Goal: Information Seeking & Learning: Learn about a topic

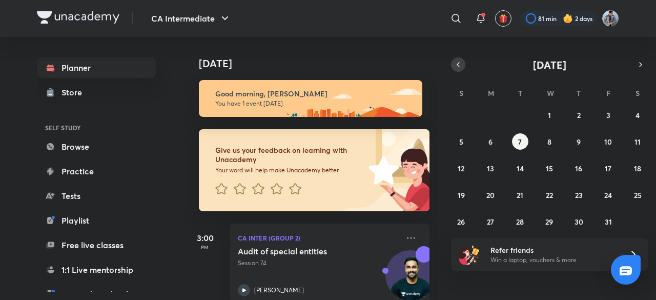
click at [460, 64] on icon "button" at bounding box center [458, 64] width 8 height 9
click at [605, 194] on abbr "26" at bounding box center [608, 195] width 8 height 10
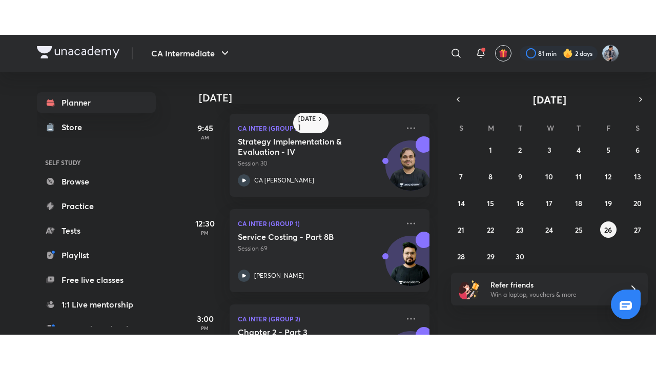
scroll to position [111, 0]
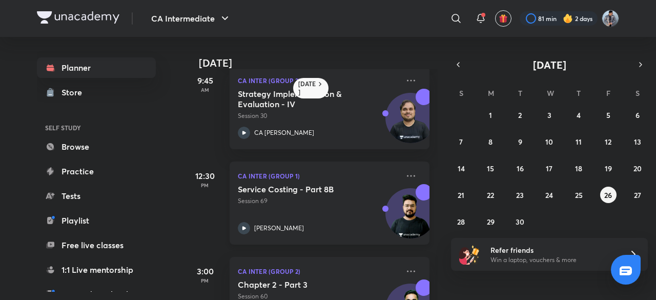
click at [335, 185] on h5 "Service Costing - Part 8B" at bounding box center [302, 189] width 128 height 10
